Goal: Download file/media

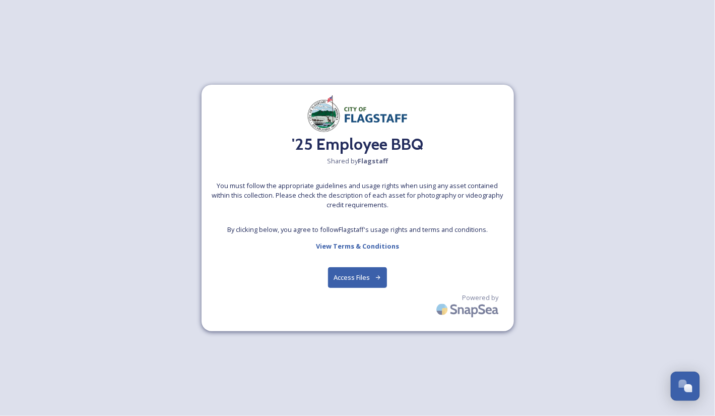
click at [363, 280] on button "Access Files" at bounding box center [357, 277] width 59 height 21
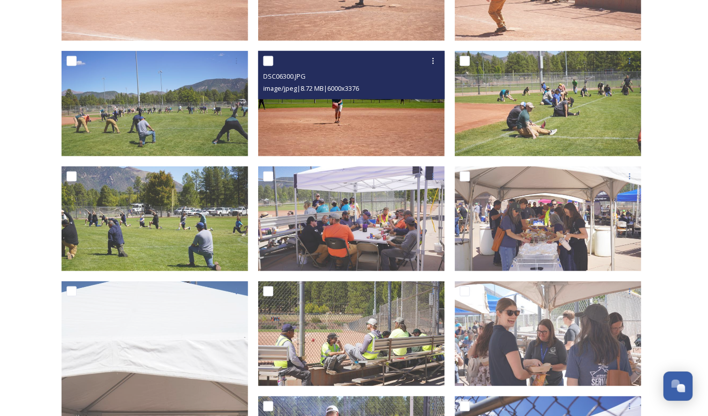
scroll to position [252, 0]
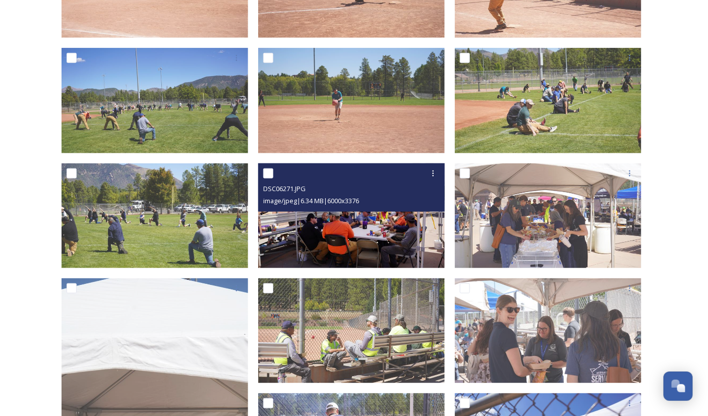
click at [349, 223] on img at bounding box center [351, 215] width 187 height 105
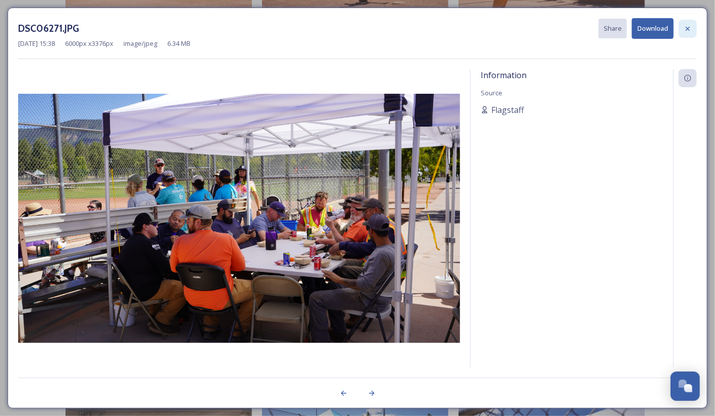
click at [685, 28] on icon at bounding box center [688, 29] width 8 height 8
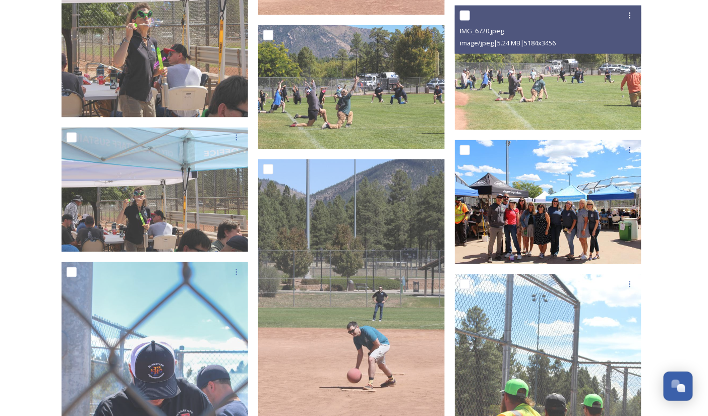
scroll to position [5444, 0]
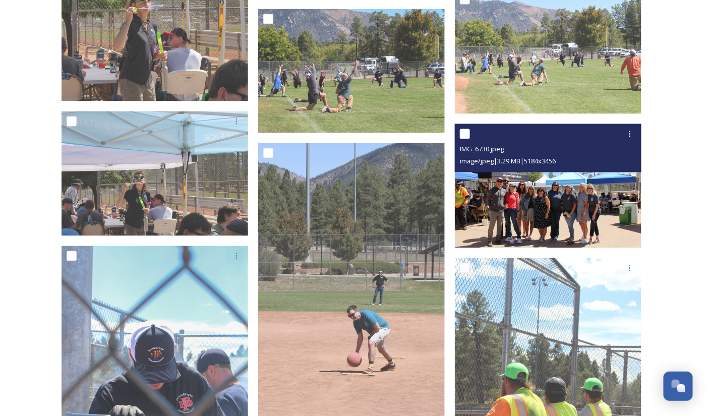
click at [571, 210] on img at bounding box center [548, 186] width 187 height 125
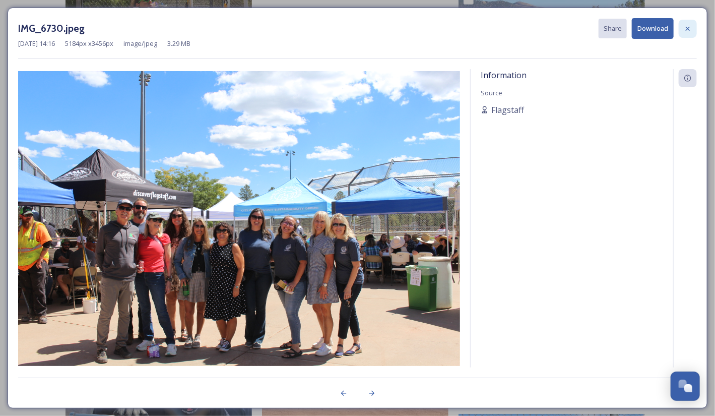
click at [686, 25] on icon at bounding box center [688, 29] width 8 height 8
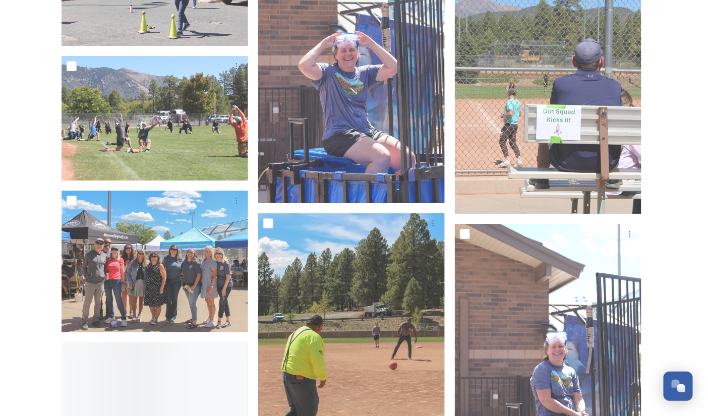
scroll to position [6100, 0]
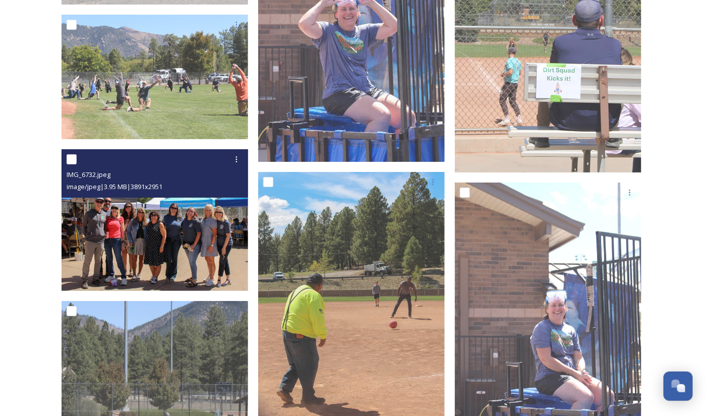
click at [185, 203] on img at bounding box center [155, 220] width 187 height 142
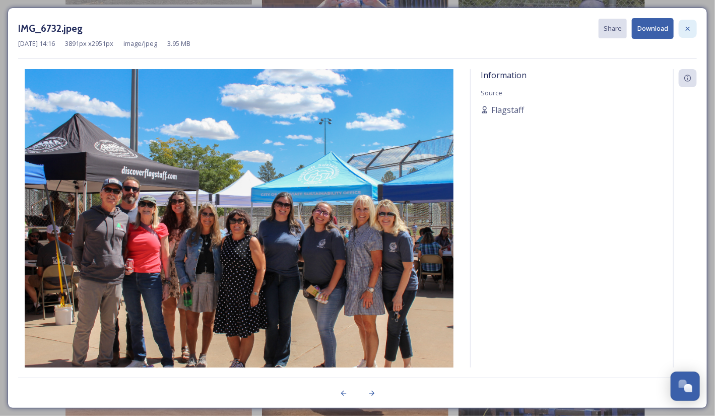
click at [684, 25] on div at bounding box center [688, 29] width 18 height 18
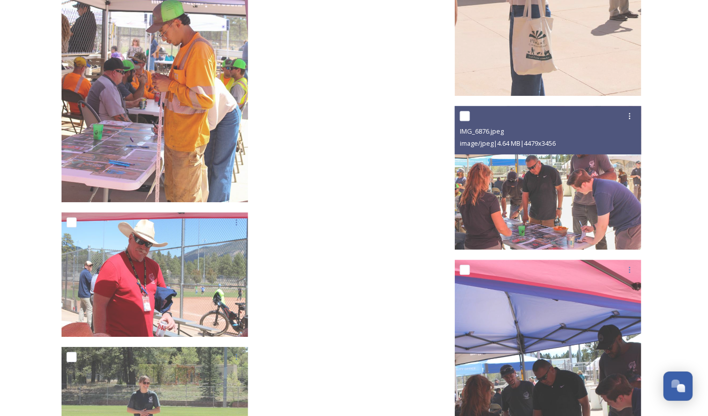
scroll to position [9628, 0]
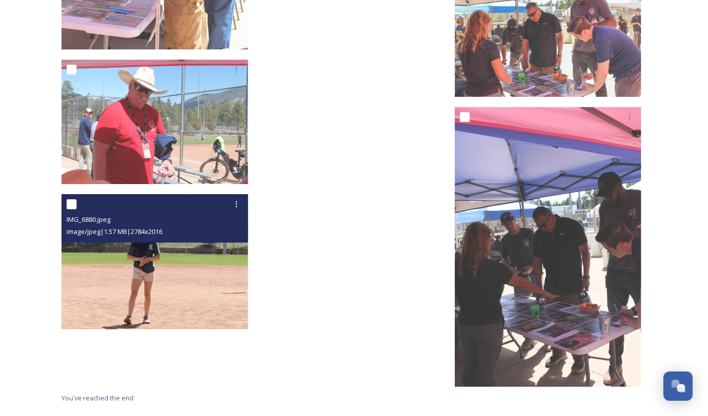
click at [203, 290] on img at bounding box center [155, 261] width 187 height 135
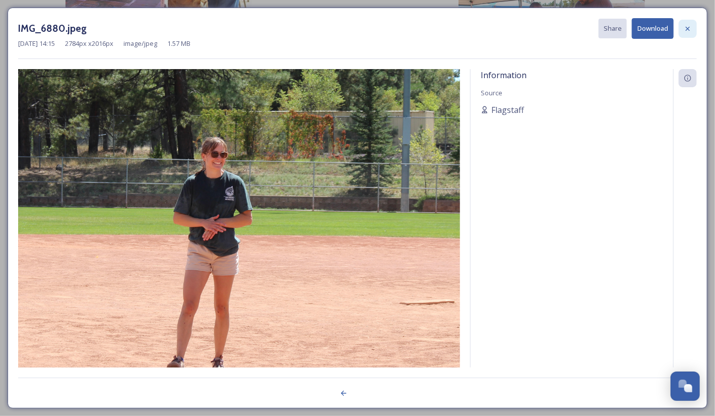
click at [689, 29] on icon at bounding box center [688, 29] width 8 height 8
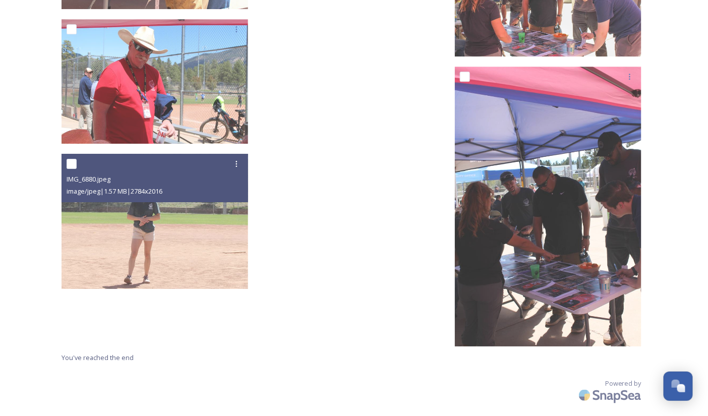
scroll to position [9669, 0]
